Goal: Task Accomplishment & Management: Manage account settings

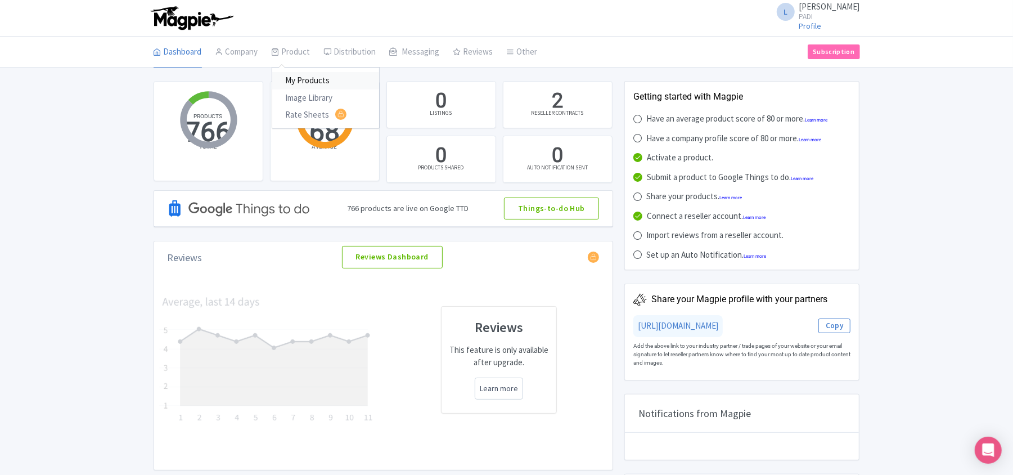
click at [288, 76] on link "My Products" at bounding box center [325, 80] width 107 height 17
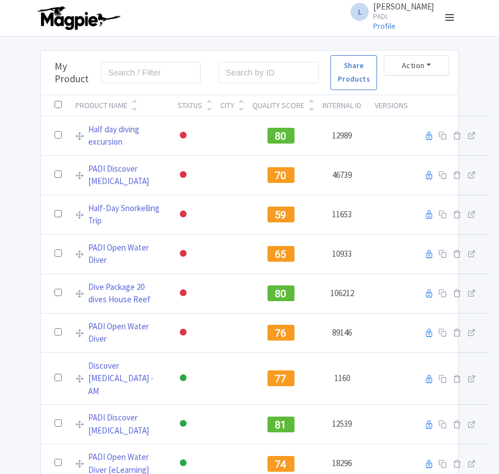
click at [123, 69] on input "search" at bounding box center [151, 72] width 100 height 21
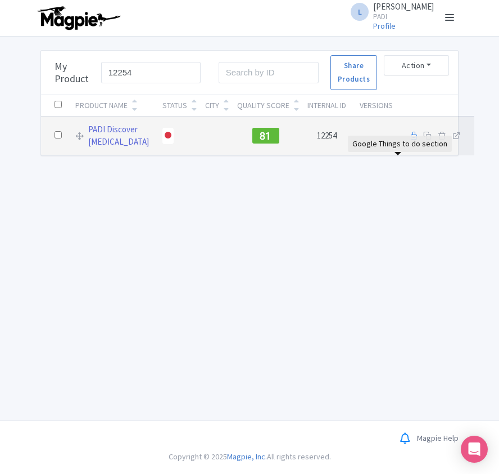
type input "12254"
click at [411, 140] on icon at bounding box center [414, 136] width 6 height 8
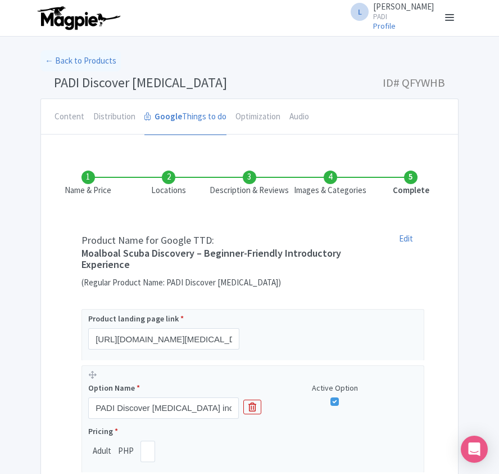
click at [84, 253] on h4 "Moalboal Scuba Discovery – Beginner-Friendly Introductory Experience" at bounding box center [232, 258] width 300 height 22
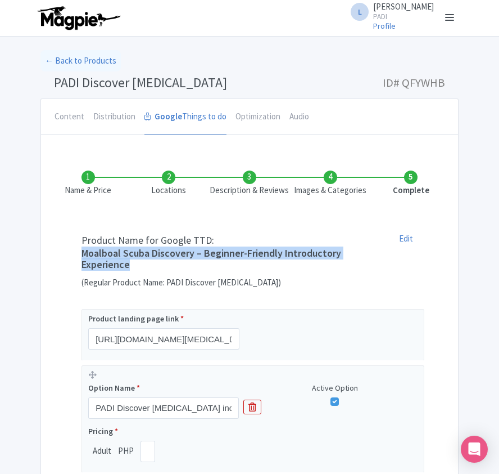
drag, startPoint x: 83, startPoint y: 253, endPoint x: 129, endPoint y: 264, distance: 46.9
click at [129, 264] on h4 "Moalboal Scuba Discovery – Beginner-Friendly Introductory Experience" at bounding box center [232, 258] width 300 height 22
copy h4 "Moalboal Scuba Discovery – Beginner-Friendly Introductory Experience"
click at [82, 58] on link "← Back to Products" at bounding box center [80, 61] width 80 height 22
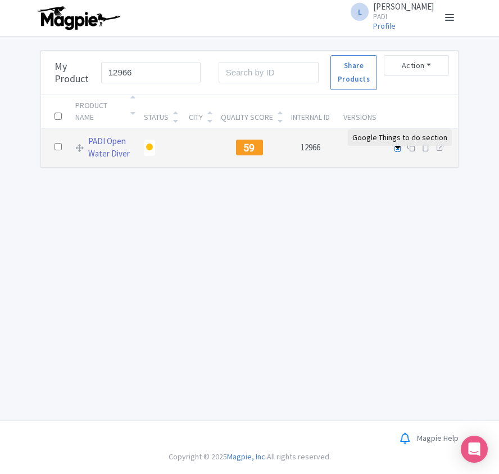
type input "12966"
click at [398, 152] on icon at bounding box center [398, 147] width 6 height 8
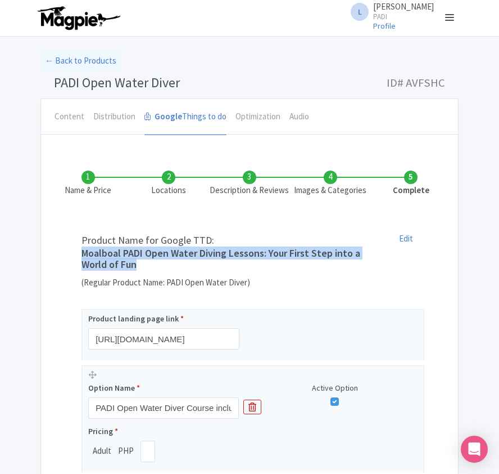
drag, startPoint x: 82, startPoint y: 253, endPoint x: 141, endPoint y: 265, distance: 59.8
click at [141, 265] on h4 "Moalboal PADI Open Water Diving Lessons: Your First Step into a World of Fun" at bounding box center [232, 258] width 300 height 22
copy h4 "Moalboal PADI Open Water Diving Lessons: Your First Step into a World of Fun"
click at [83, 65] on link "← Back to Products" at bounding box center [80, 61] width 80 height 22
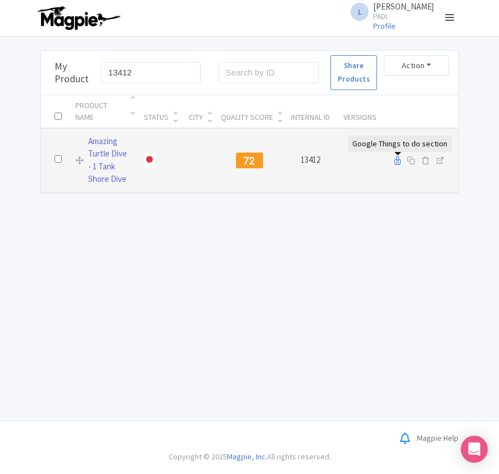
type input "13412"
click at [395, 163] on icon at bounding box center [398, 160] width 6 height 8
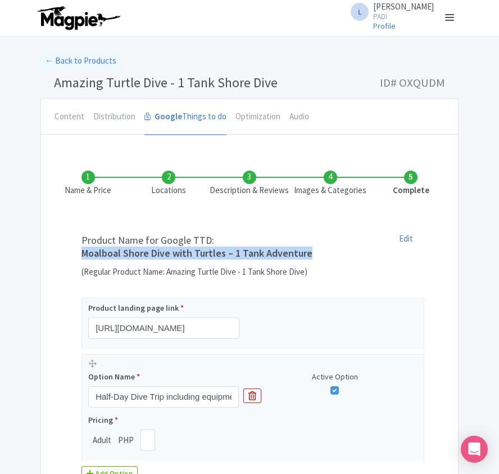
drag, startPoint x: 0, startPoint y: 0, endPoint x: 308, endPoint y: 259, distance: 402.4
click at [308, 259] on h4 "Moalboal Shore Dive with Turtles – 1 Tank Adventure" at bounding box center [197, 252] width 231 height 11
copy h4 "Moalboal Shore Dive with Turtles – 1 Tank Adventure"
click at [74, 57] on link "← Back to Products" at bounding box center [80, 61] width 80 height 22
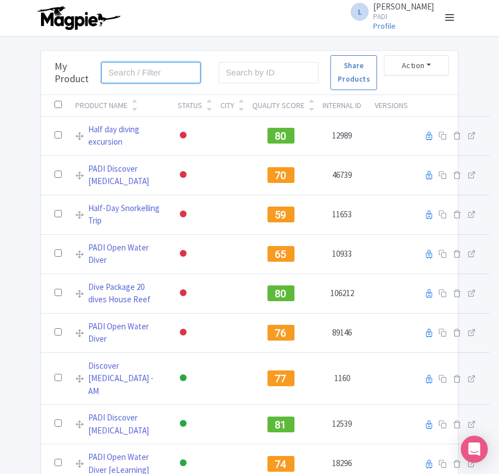
click at [154, 74] on input "search" at bounding box center [151, 72] width 100 height 21
paste input "13800"
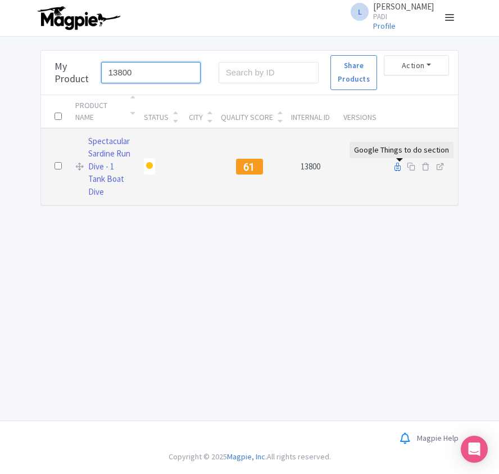
type input "13800"
click at [397, 165] on icon at bounding box center [398, 167] width 6 height 8
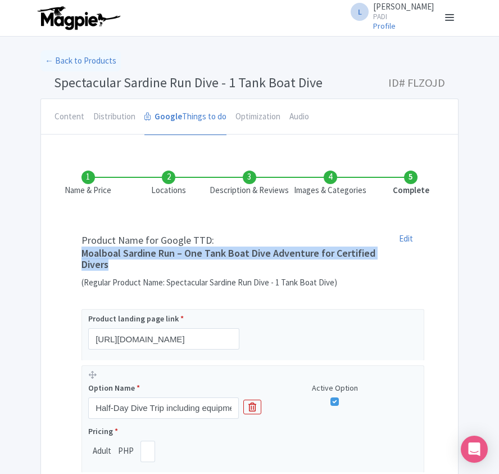
drag, startPoint x: 0, startPoint y: 0, endPoint x: 124, endPoint y: 264, distance: 291.4
click at [124, 264] on div "Product Name for Google TTD: Moalboal Sardine Run – One Tank Boat Dive Adventur…" at bounding box center [231, 260] width 313 height 57
copy h4 "Moalboal Sardine Run – One Tank Boat Dive Adventure for Certified Divers"
click at [89, 55] on link "← Back to Products" at bounding box center [80, 61] width 80 height 22
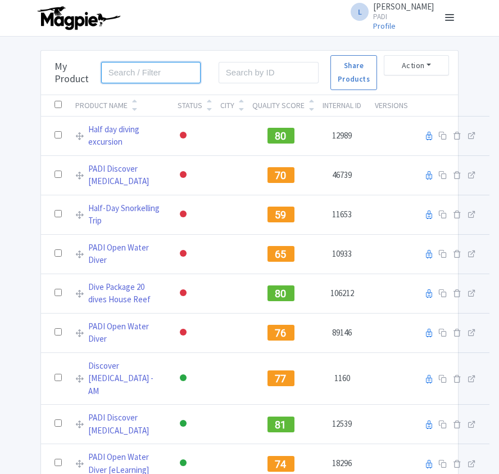
drag, startPoint x: 0, startPoint y: 0, endPoint x: 118, endPoint y: 72, distance: 138.3
click at [118, 72] on input "search" at bounding box center [151, 72] width 100 height 21
paste input "13808"
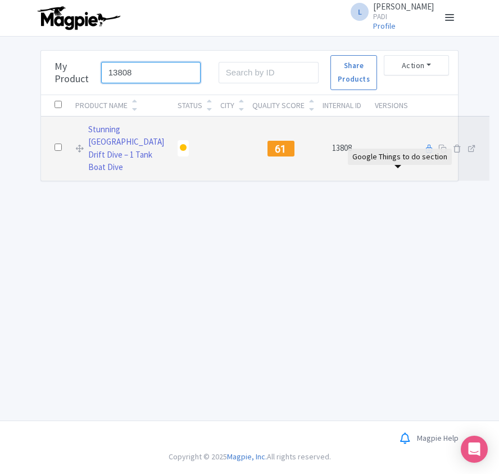
type input "13808"
click at [426, 153] on icon at bounding box center [429, 149] width 6 height 8
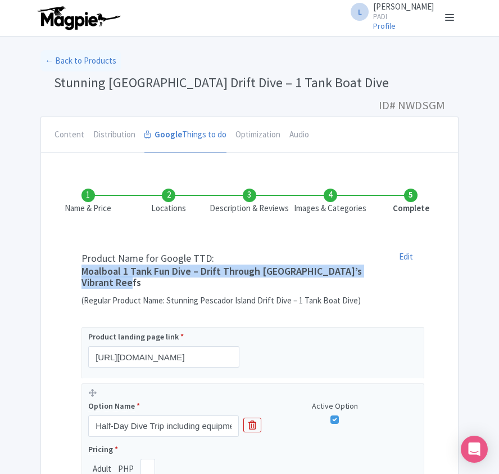
drag, startPoint x: 81, startPoint y: 256, endPoint x: 109, endPoint y: 266, distance: 29.7
click at [109, 266] on div "Product Name for Google TTD: Moalboal 1 Tank Fun Dive – Drift Through Pescador …" at bounding box center [231, 278] width 313 height 57
copy h4 "Moalboal 1 Tank Fun Dive – Drift Through Pescador Island’s Vibrant Reefs"
click at [84, 64] on link "← Back to Products" at bounding box center [80, 61] width 80 height 22
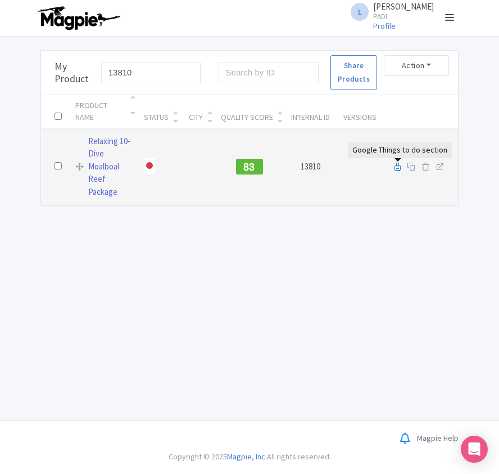
type input "13810"
click at [395, 169] on icon at bounding box center [398, 167] width 6 height 8
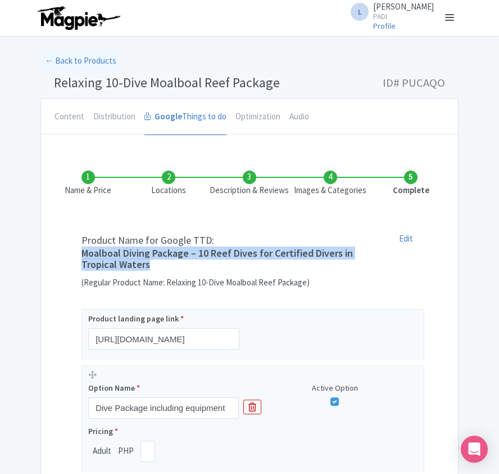
drag, startPoint x: 77, startPoint y: 250, endPoint x: 157, endPoint y: 267, distance: 82.1
click at [157, 267] on div "Product Name for Google TTD: Moalboal Diving Package – 10 Reef Dives for Certif…" at bounding box center [231, 260] width 313 height 57
copy h4 "Moalboal Diving Package – 10 Reef Dives for Certified Divers in Tropical Waters"
click at [49, 55] on link "← Back to Products" at bounding box center [80, 61] width 80 height 22
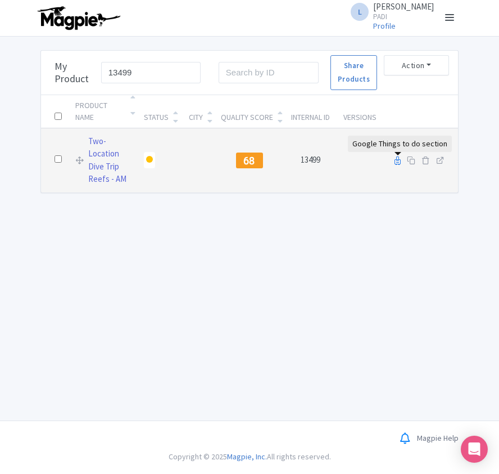
type input "13499"
click at [395, 164] on icon at bounding box center [398, 160] width 6 height 8
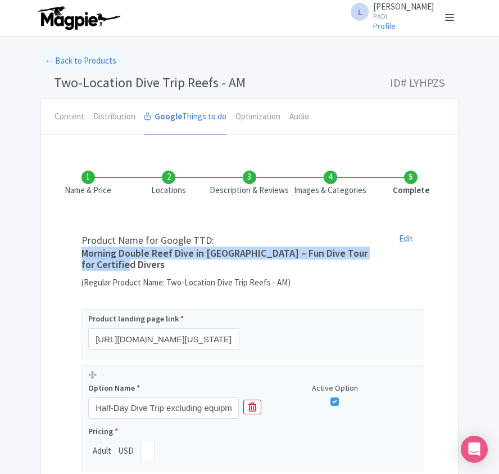
drag, startPoint x: 82, startPoint y: 253, endPoint x: 113, endPoint y: 264, distance: 33.1
click at [113, 264] on h4 "Morning Double Reef Dive in [GEOGRAPHIC_DATA] – Fun Dive Tour for Certified Div…" at bounding box center [232, 258] width 300 height 22
copy h4 "Morning Double Reef Dive in [GEOGRAPHIC_DATA] – Fun Dive Tour for Certified Div…"
click at [85, 56] on link "← Back to Products" at bounding box center [80, 61] width 80 height 22
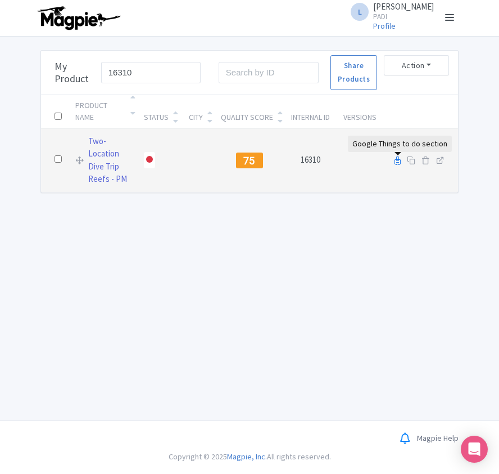
type input "16310"
click at [396, 163] on icon at bounding box center [398, 160] width 6 height 8
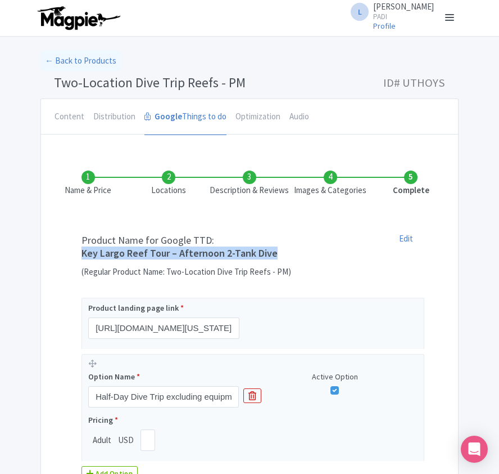
drag, startPoint x: 84, startPoint y: 258, endPoint x: 278, endPoint y: 255, distance: 194.1
click at [278, 255] on div "Product Name for Google TTD: Key Largo Reef Tour – Afternoon 2-Tank Dive (Regul…" at bounding box center [231, 255] width 313 height 46
copy h4 "Key Largo Reef Tour – Afternoon 2-Tank Dive"
click at [70, 64] on link "← Back to Products" at bounding box center [80, 61] width 80 height 22
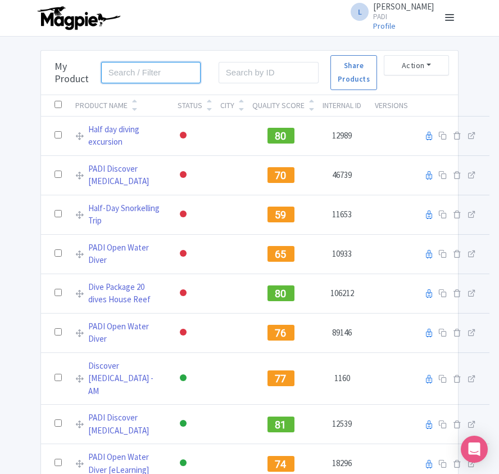
drag, startPoint x: 0, startPoint y: 0, endPoint x: 151, endPoint y: 75, distance: 169.0
click at [151, 75] on input "search" at bounding box center [151, 72] width 100 height 21
paste input "24113"
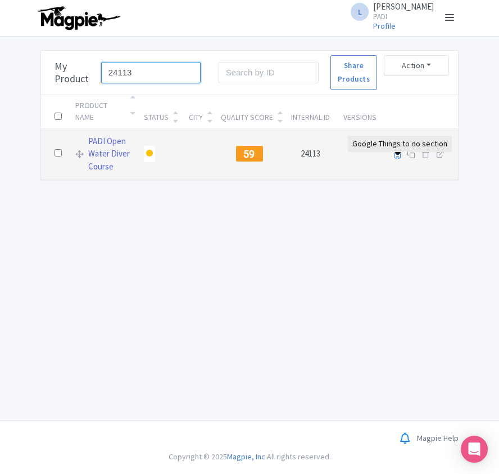
type input "24113"
click at [398, 159] on icon at bounding box center [398, 154] width 6 height 8
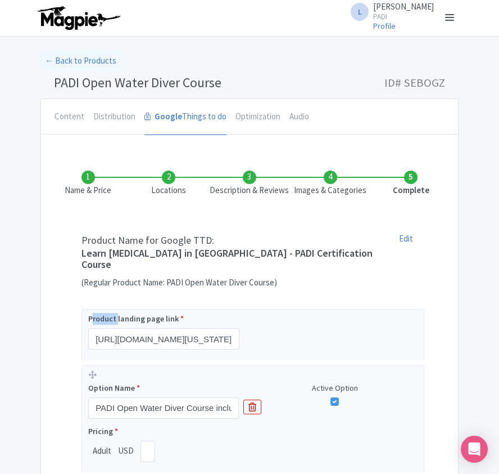
drag, startPoint x: 91, startPoint y: 300, endPoint x: 117, endPoint y: 297, distance: 26.0
click at [117, 297] on div "Name & Price Locations Description & Reviews Images & Categories Complete Produ…" at bounding box center [250, 359] width 404 height 422
click at [78, 253] on div "Product Name for Google TTD: Learn [MEDICAL_DATA] in [GEOGRAPHIC_DATA] - PADI C…" at bounding box center [231, 260] width 313 height 57
drag, startPoint x: 84, startPoint y: 254, endPoint x: 90, endPoint y: 255, distance: 6.3
click at [90, 255] on h4 "Learn [MEDICAL_DATA] in [GEOGRAPHIC_DATA] - PADI Certification Course" at bounding box center [232, 258] width 300 height 22
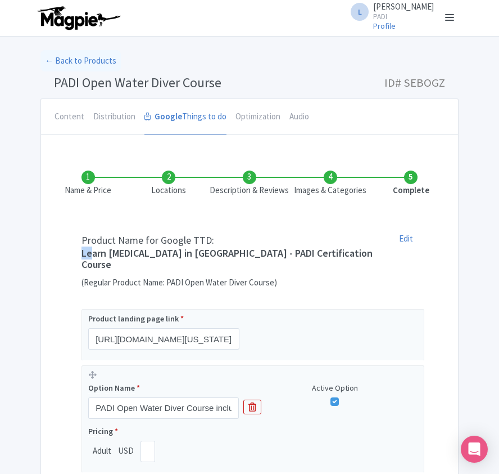
click at [78, 255] on div "Product Name for Google TTD: Learn [MEDICAL_DATA] in [GEOGRAPHIC_DATA] - PADI C…" at bounding box center [231, 260] width 313 height 57
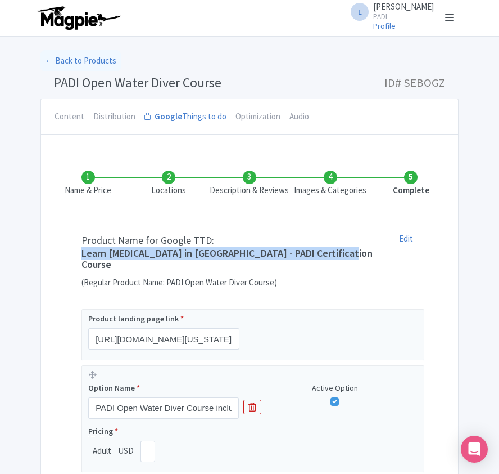
drag, startPoint x: 81, startPoint y: 255, endPoint x: 342, endPoint y: 251, distance: 261.0
click at [342, 251] on div "Product Name for Google TTD: Learn [MEDICAL_DATA] in [GEOGRAPHIC_DATA] - PADI C…" at bounding box center [231, 260] width 313 height 57
copy h4 "Learn [MEDICAL_DATA] in [GEOGRAPHIC_DATA] - PADI Certification Course"
click at [52, 61] on link "← Back to Products" at bounding box center [80, 61] width 80 height 22
